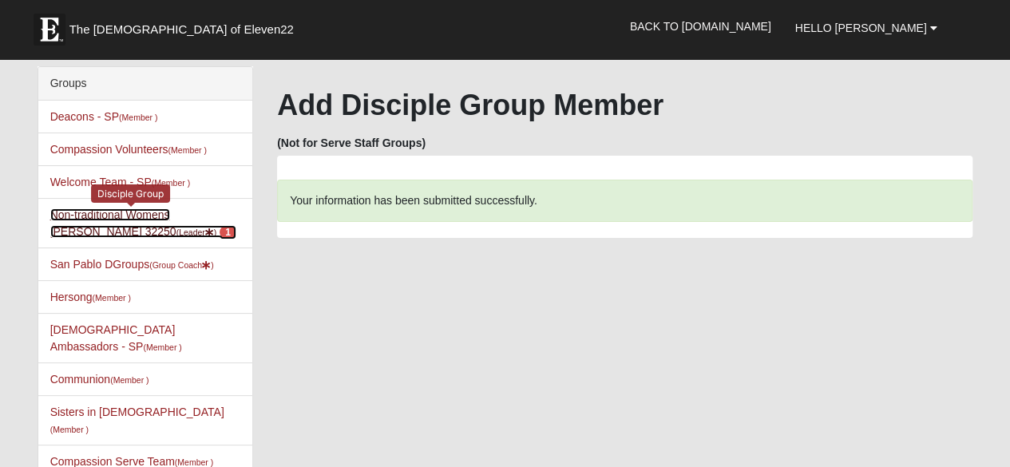
click at [84, 211] on link "Non-traditional Womens Massey 32250 (Leader ) 1" at bounding box center [143, 223] width 186 height 30
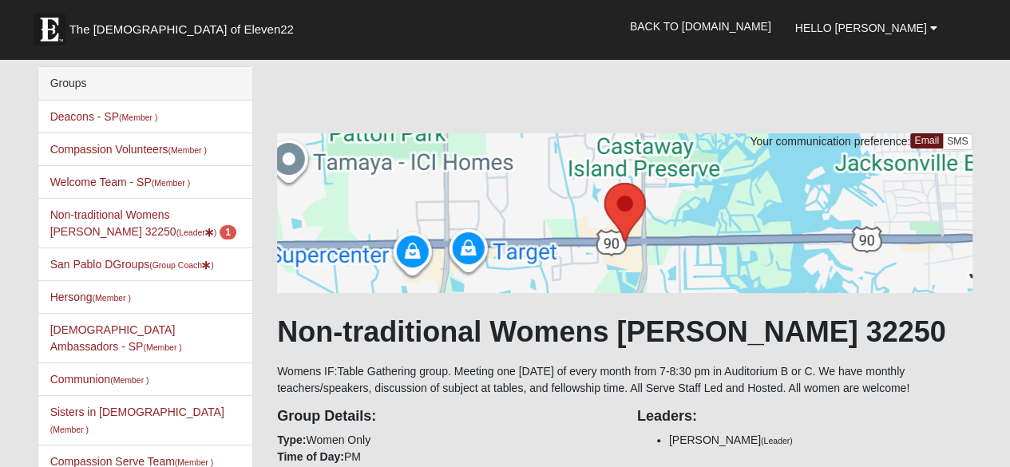
click at [87, 213] on link "Non-traditional Womens [PERSON_NAME] 32250 (Leader ) 1" at bounding box center [143, 223] width 186 height 30
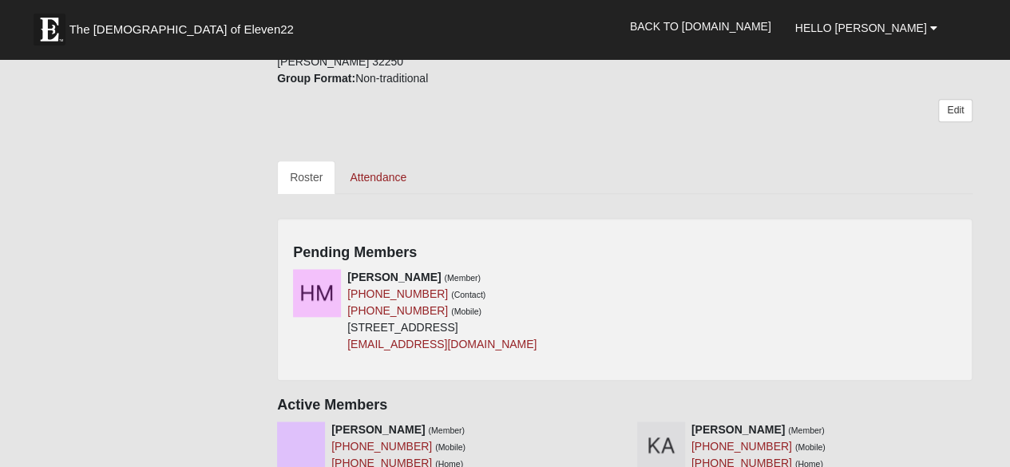
scroll to position [616, 0]
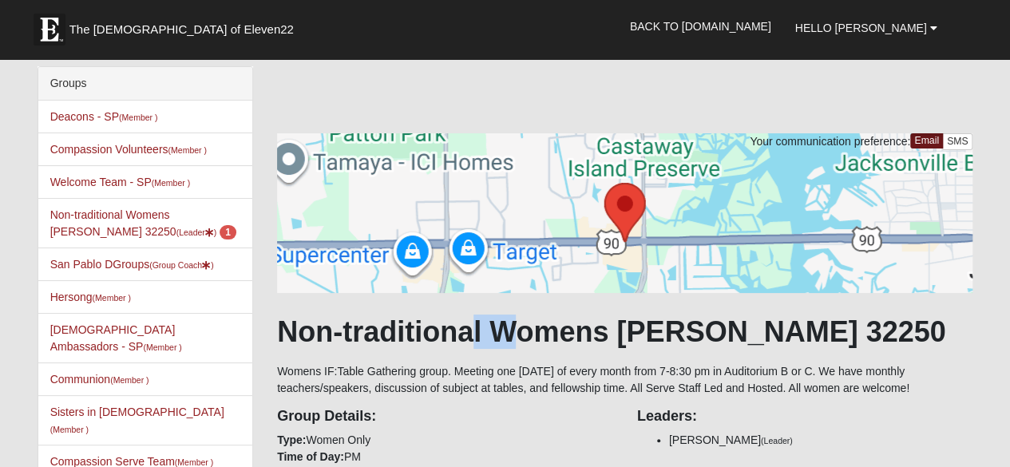
click at [474, 334] on h1 "Non-traditional Womens [PERSON_NAME] 32250" at bounding box center [624, 332] width 695 height 34
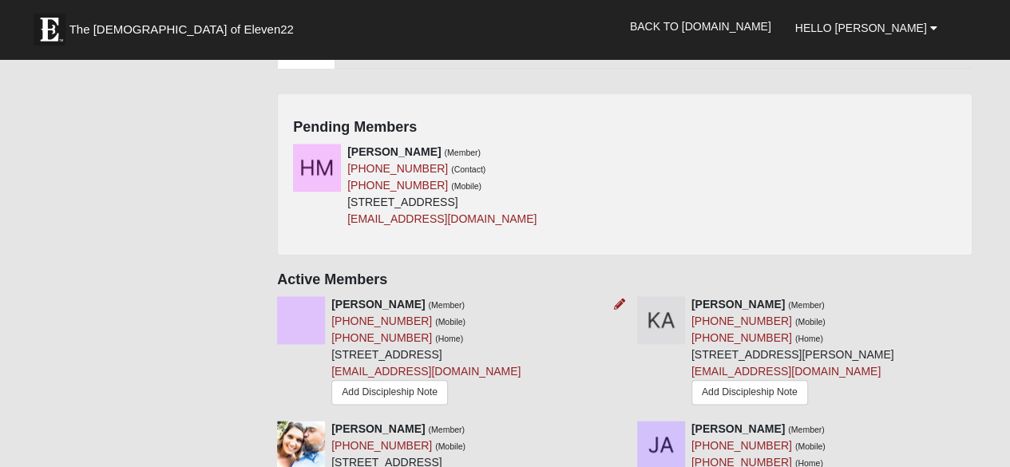
scroll to position [740, 0]
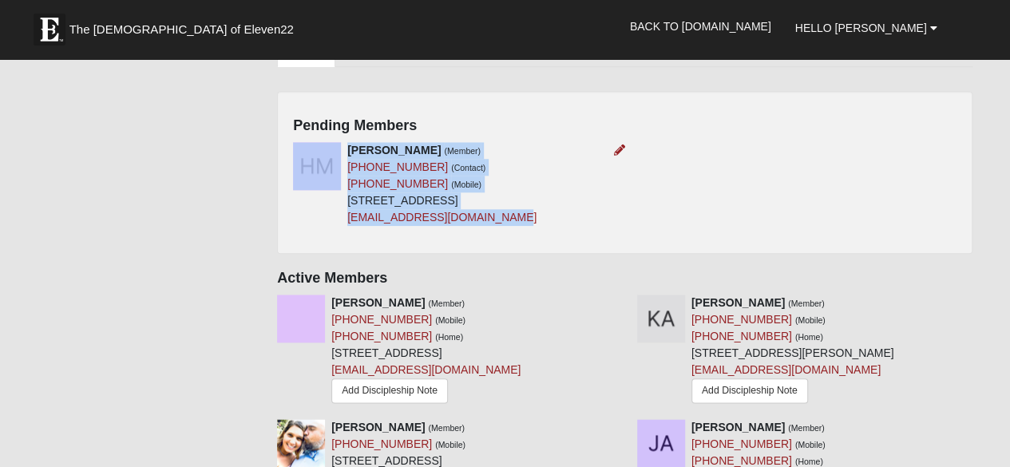
drag, startPoint x: 517, startPoint y: 196, endPoint x: 345, endPoint y: 196, distance: 172.5
click at [345, 196] on div "[PERSON_NAME] (Member) [PHONE_NUMBER] (Contact) [PHONE_NUMBER] (Mobile) [STREET…" at bounding box center [453, 184] width 344 height 84
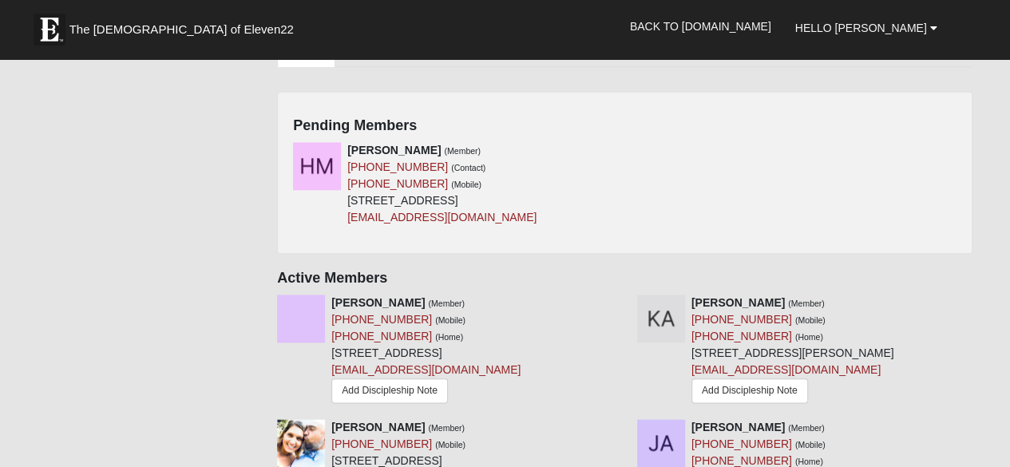
click at [535, 212] on div "Heather Murray (Member) (727) 458-8187 (Contact) (727) 458-8187 (Mobile) 2258 B…" at bounding box center [625, 190] width 688 height 96
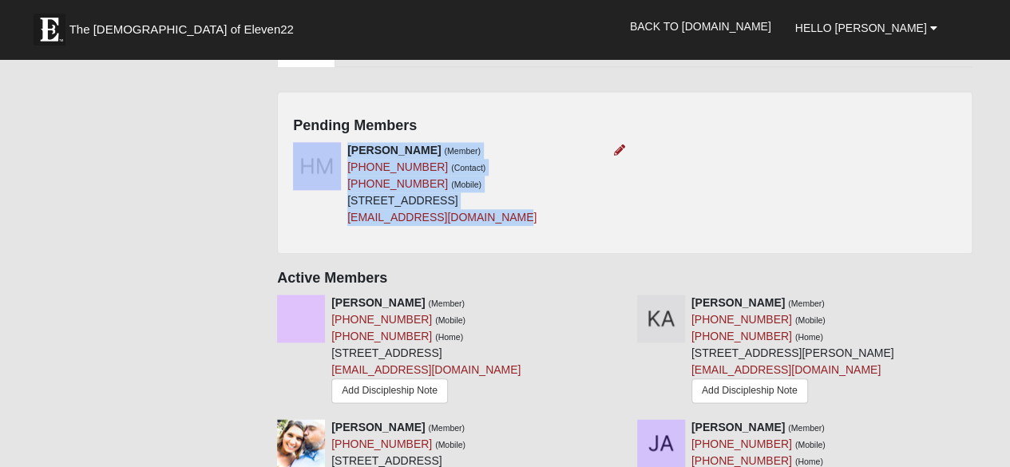
drag, startPoint x: 509, startPoint y: 202, endPoint x: 343, endPoint y: 204, distance: 166.1
click at [343, 204] on div "Heather Murray (Member) (727) 458-8187 (Contact) (727) 458-8187 (Mobile) 2258 B…" at bounding box center [453, 184] width 344 height 84
click at [505, 207] on div "Heather Murray (Member) (727) 458-8187 (Contact) (727) 458-8187 (Mobile) 2258 B…" at bounding box center [441, 184] width 189 height 84
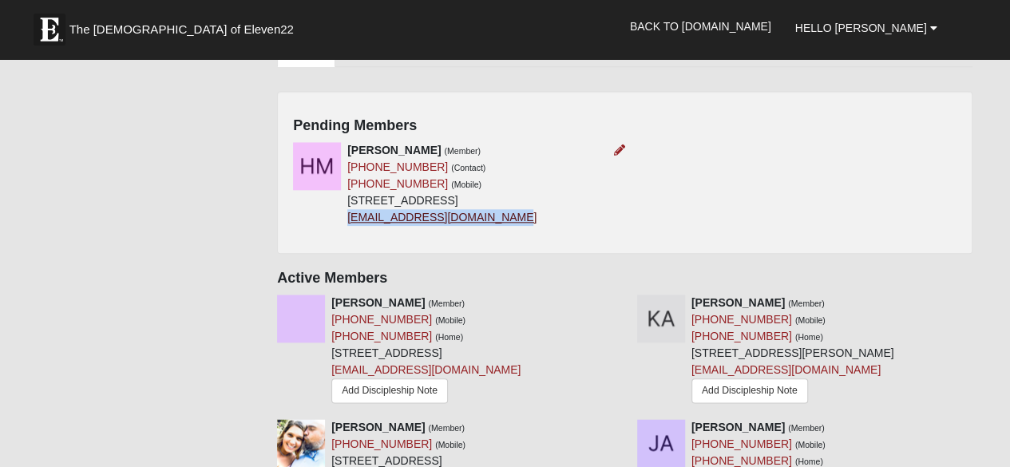
drag, startPoint x: 512, startPoint y: 198, endPoint x: 347, endPoint y: 197, distance: 164.5
click at [347, 197] on div "Heather Murray (Member) (727) 458-8187 (Contact) (727) 458-8187 (Mobile) 2258 B…" at bounding box center [441, 184] width 189 height 84
copy link "[EMAIL_ADDRESS][DOMAIN_NAME]"
